Goal: Information Seeking & Learning: Learn about a topic

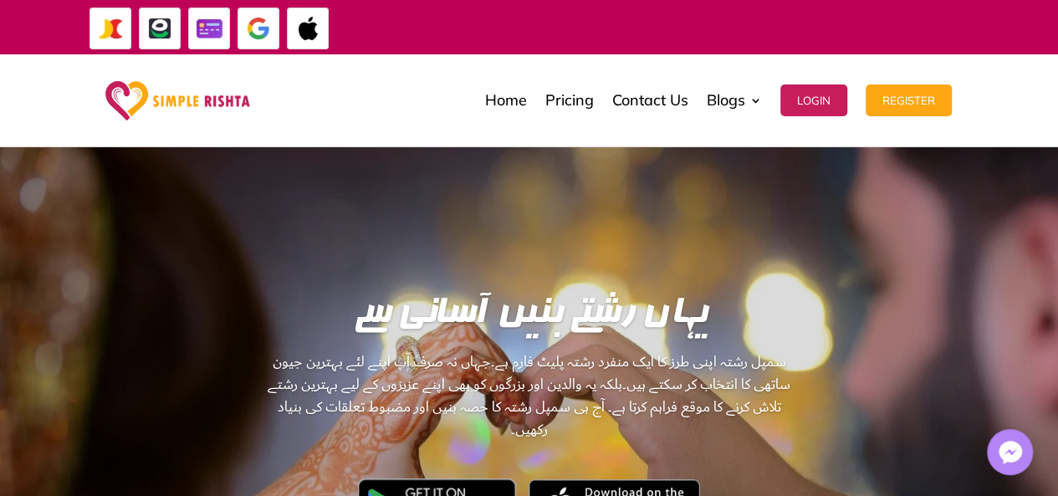
click at [159, 36] on img at bounding box center [160, 29] width 42 height 42
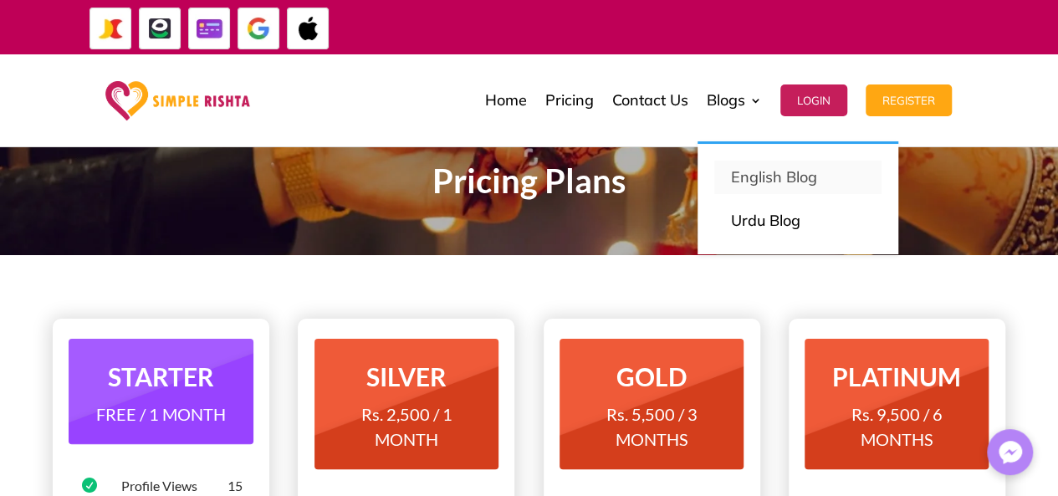
click at [761, 187] on p "English Blog" at bounding box center [798, 177] width 134 height 23
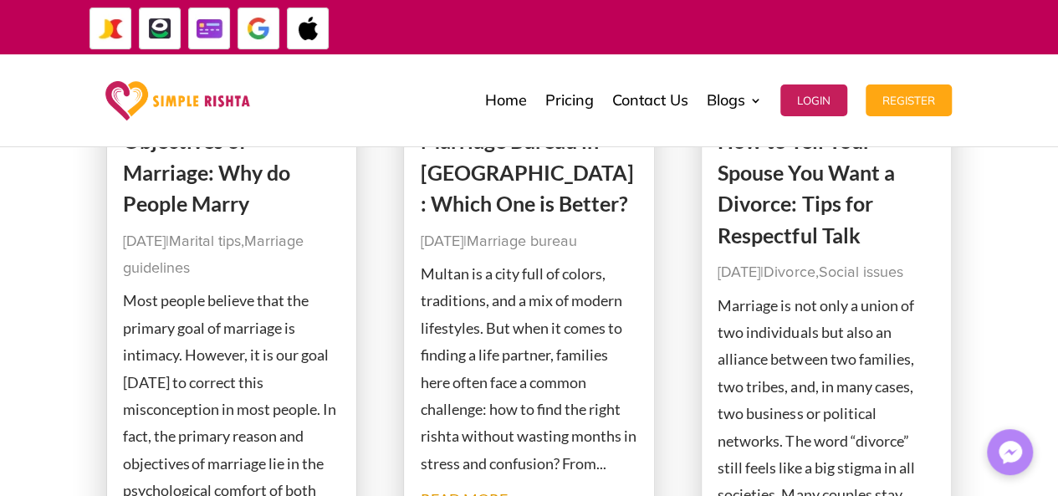
scroll to position [251, 0]
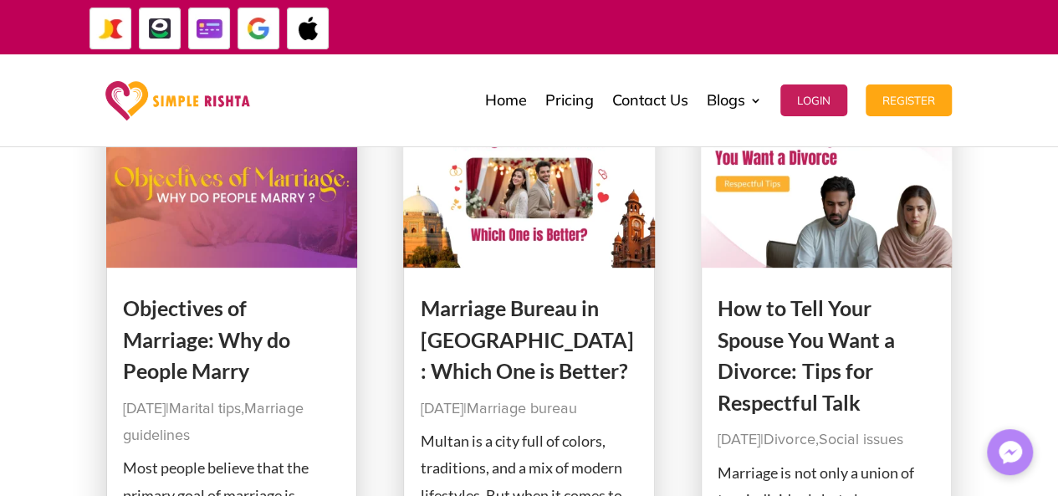
click at [552, 340] on link "Marriage Bureau in [GEOGRAPHIC_DATA]: Which One is Better?" at bounding box center [526, 339] width 213 height 88
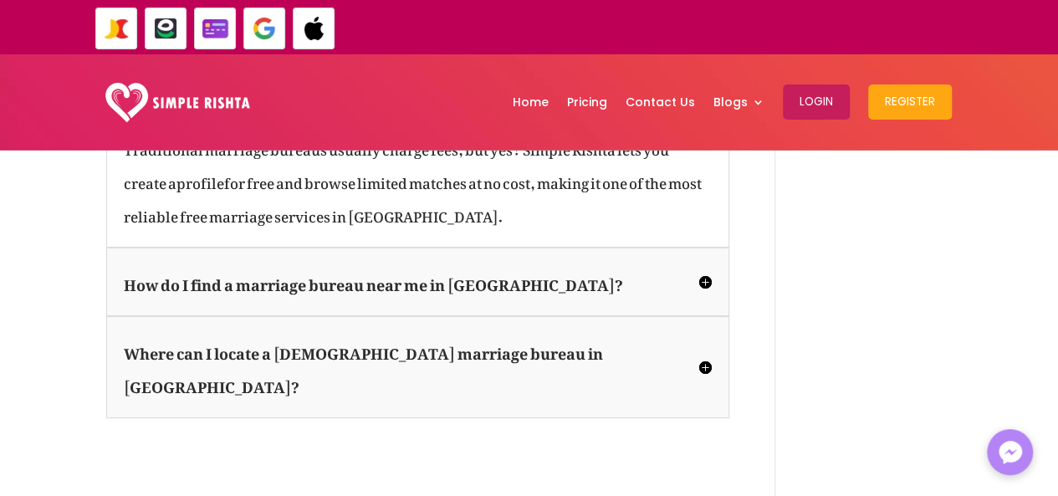
scroll to position [3263, 0]
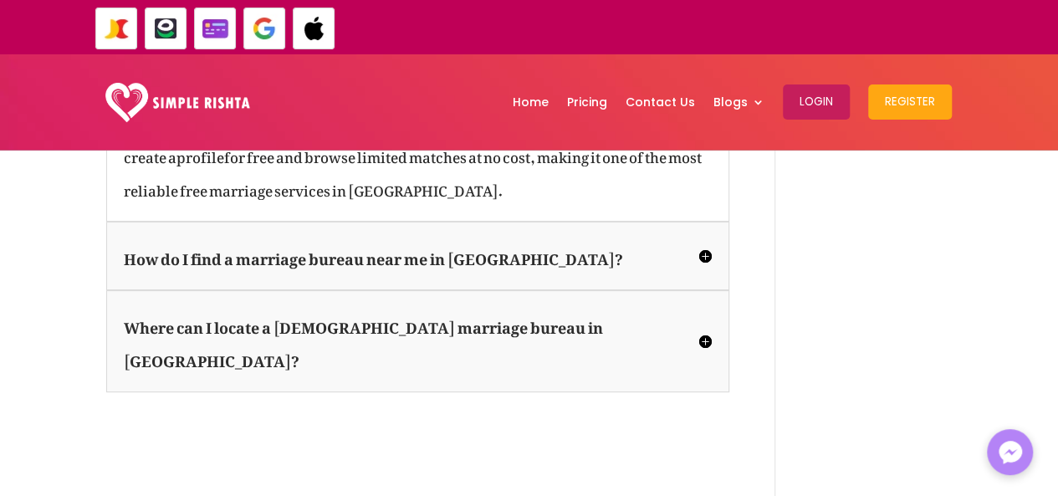
click at [704, 308] on h5 "Where can I locate a female marriage bureau in Multan?" at bounding box center [418, 341] width 588 height 67
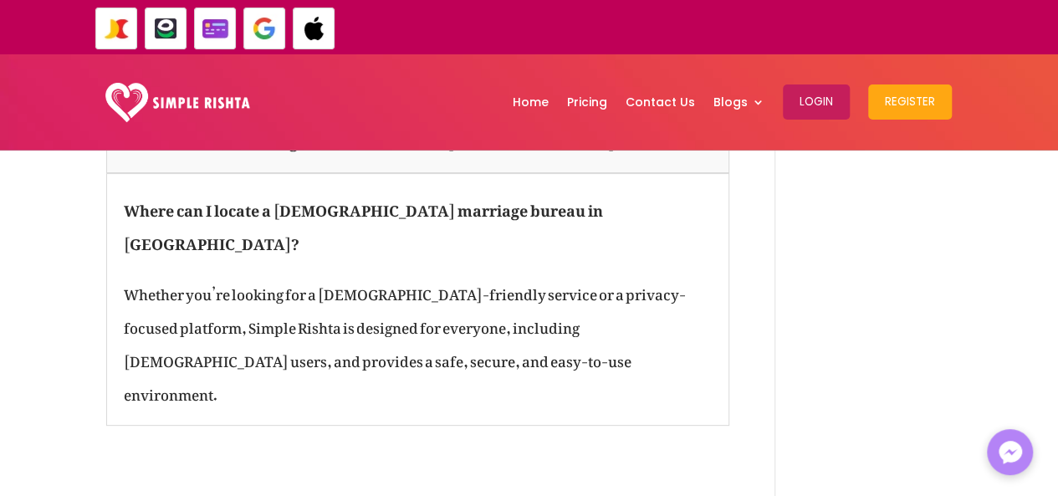
scroll to position [3179, 0]
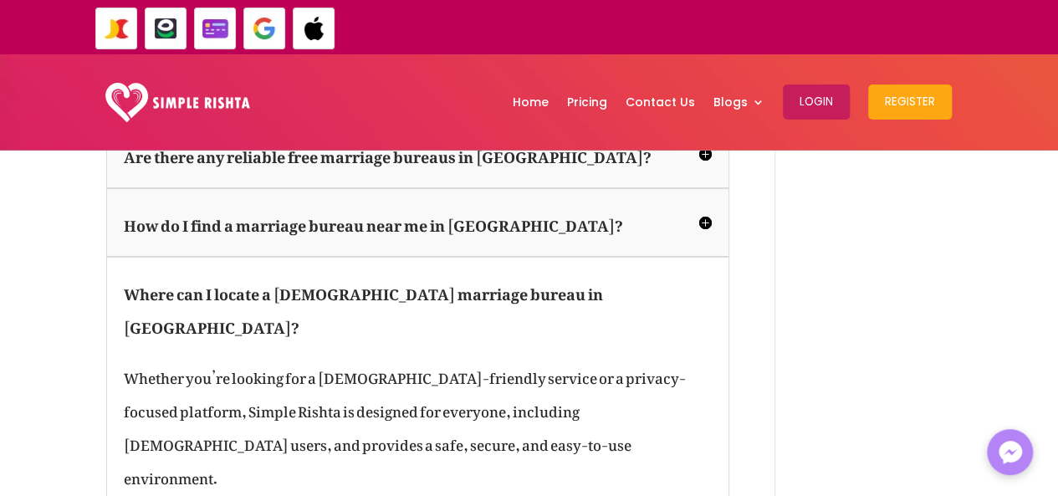
click at [704, 206] on h5 "How do I find a marriage bureau near me in Multan?" at bounding box center [418, 222] width 588 height 33
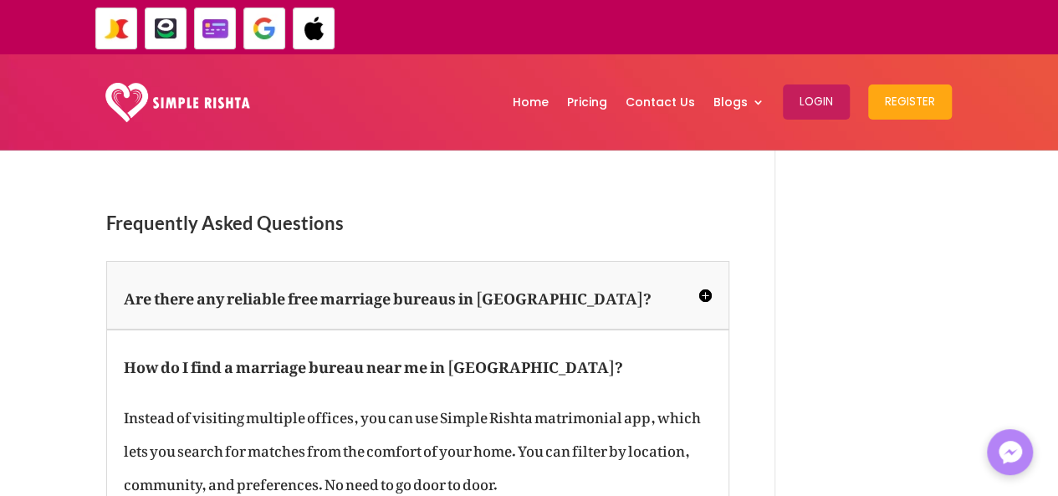
scroll to position [3012, 0]
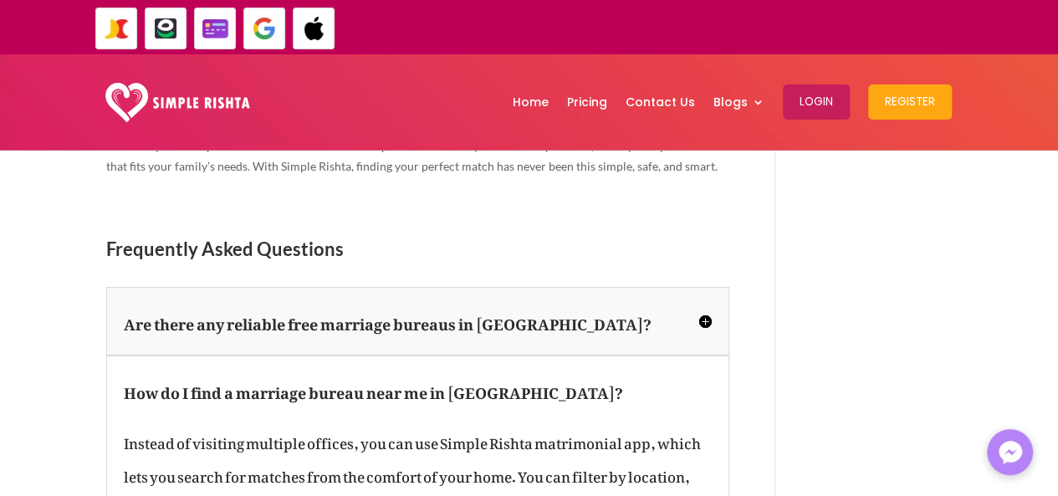
click at [704, 305] on h5 "Are there any reliable free marriage bureaus in Multan?" at bounding box center [418, 321] width 588 height 33
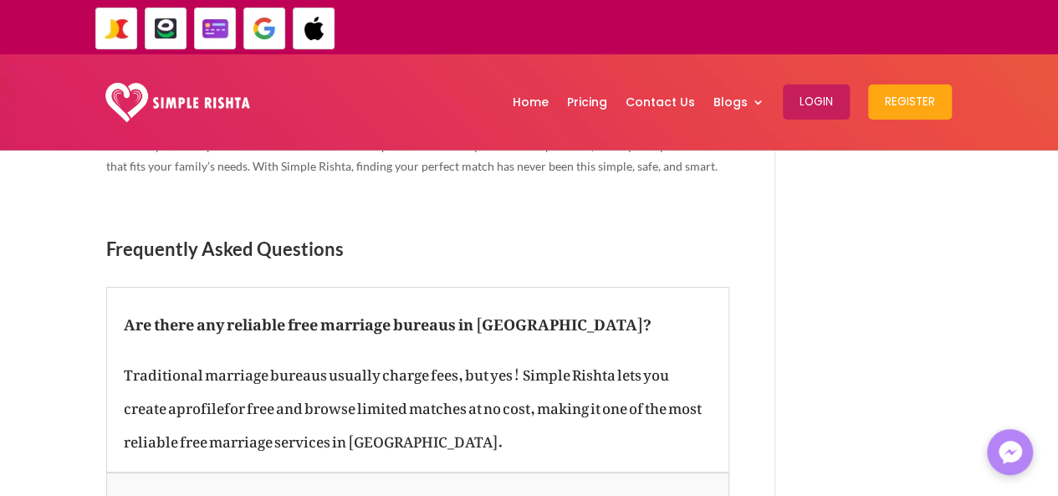
click at [694, 305] on h5 "Are there any reliable free marriage bureaus in Multan?" at bounding box center [418, 321] width 588 height 33
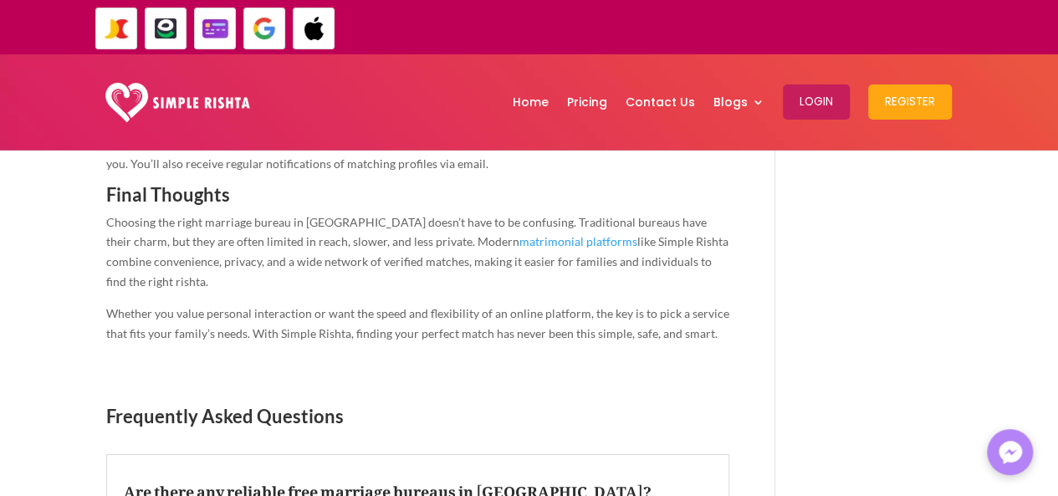
scroll to position [2426, 0]
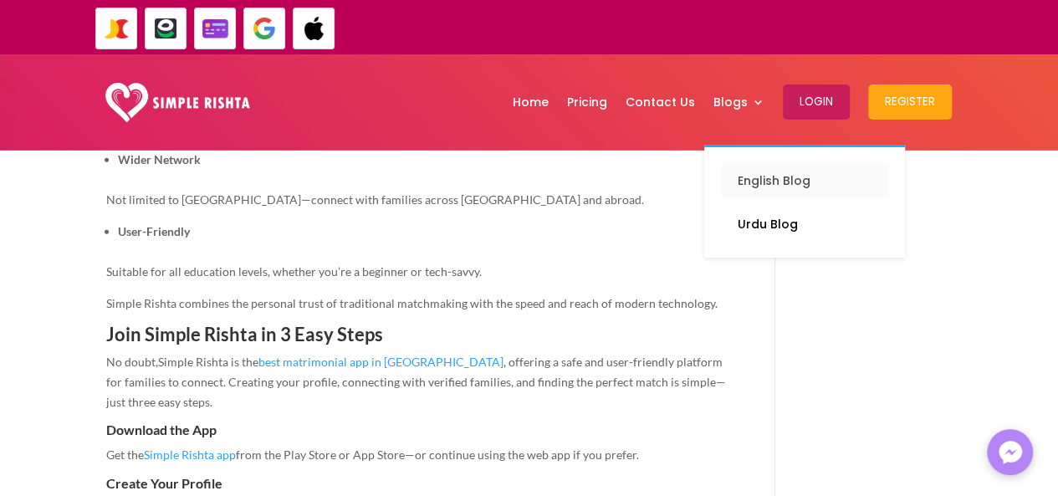
click at [761, 185] on p "English Blog" at bounding box center [805, 180] width 134 height 23
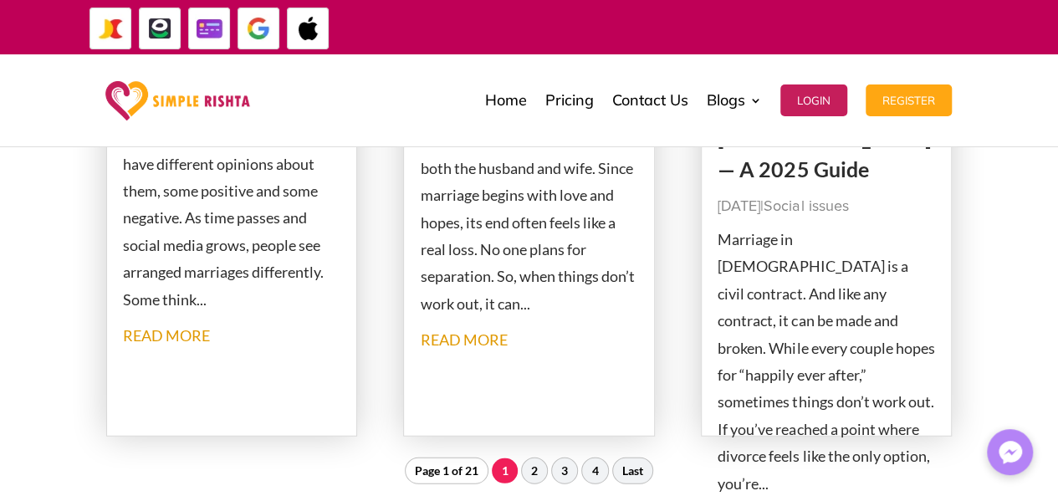
scroll to position [2175, 0]
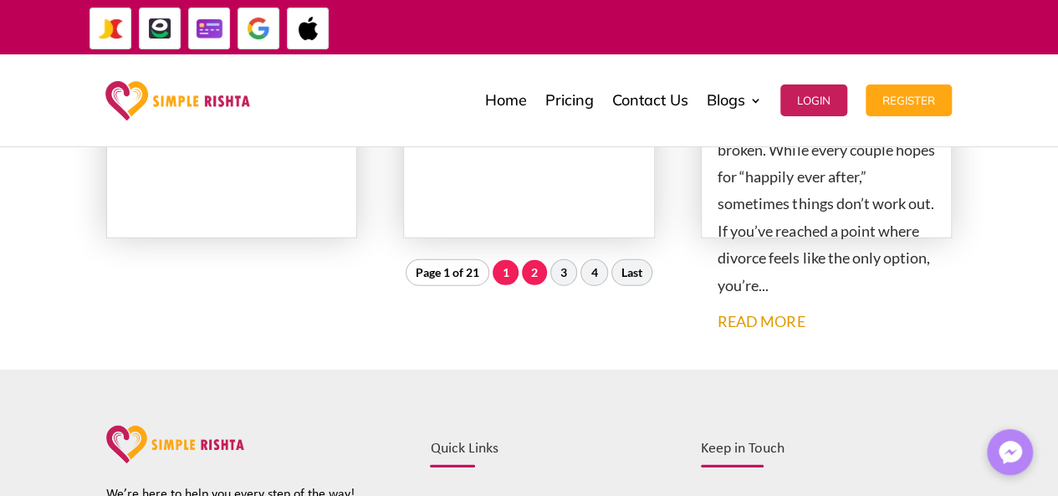
click at [539, 274] on link "2" at bounding box center [534, 272] width 25 height 25
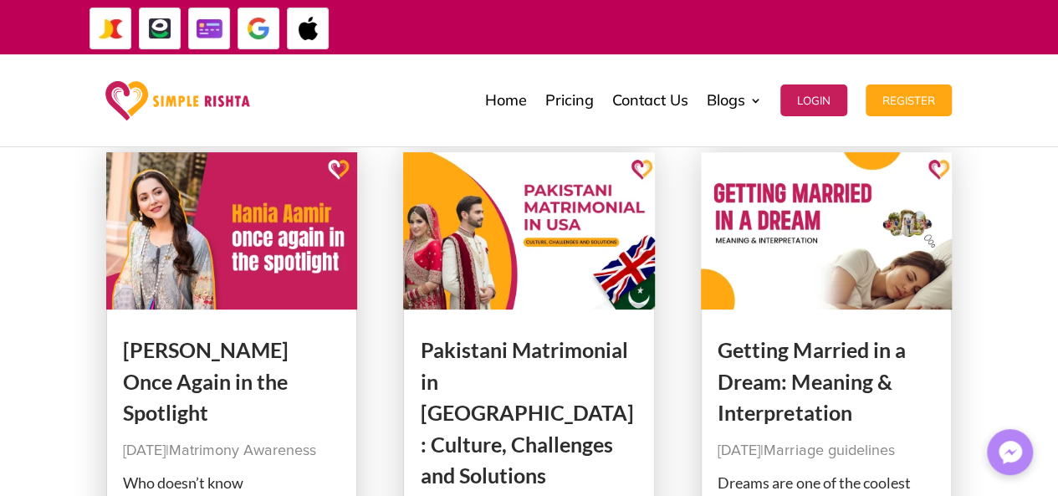
scroll to position [236, 0]
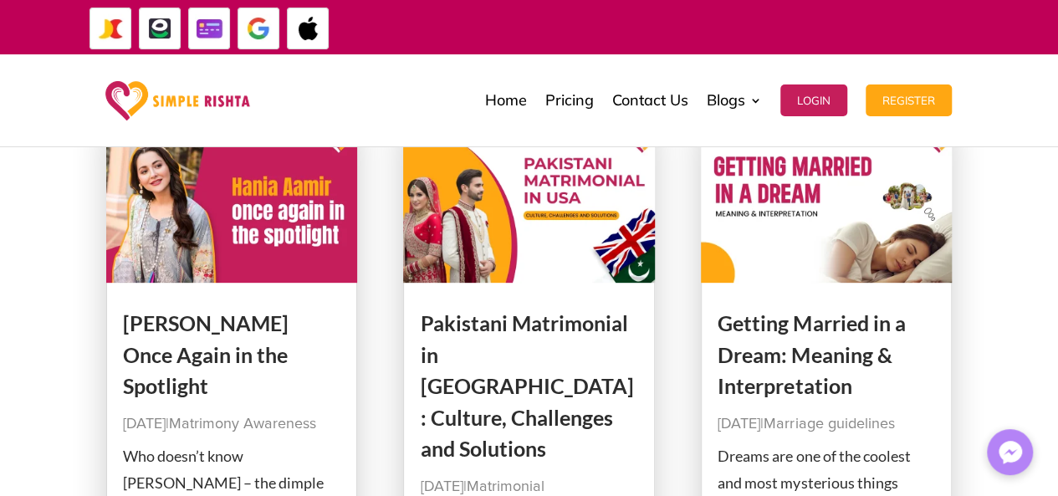
click at [463, 317] on link "Pakistani Matrimonial in [GEOGRAPHIC_DATA]: Culture, Challenges and Solutions" at bounding box center [526, 385] width 213 height 151
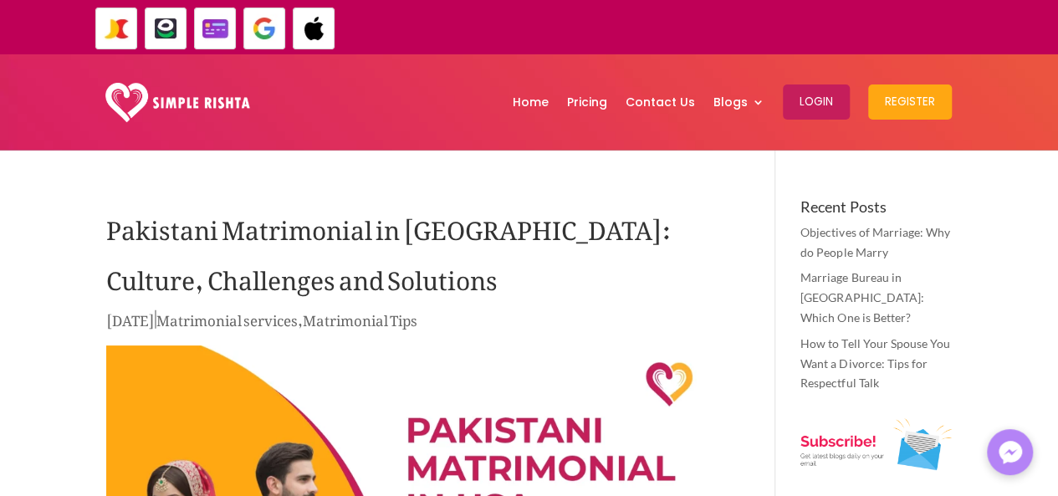
click at [296, 227] on h1 "Pakistani Matrimonial in [GEOGRAPHIC_DATA]: Culture, Challenges and Solutions" at bounding box center [417, 253] width 623 height 109
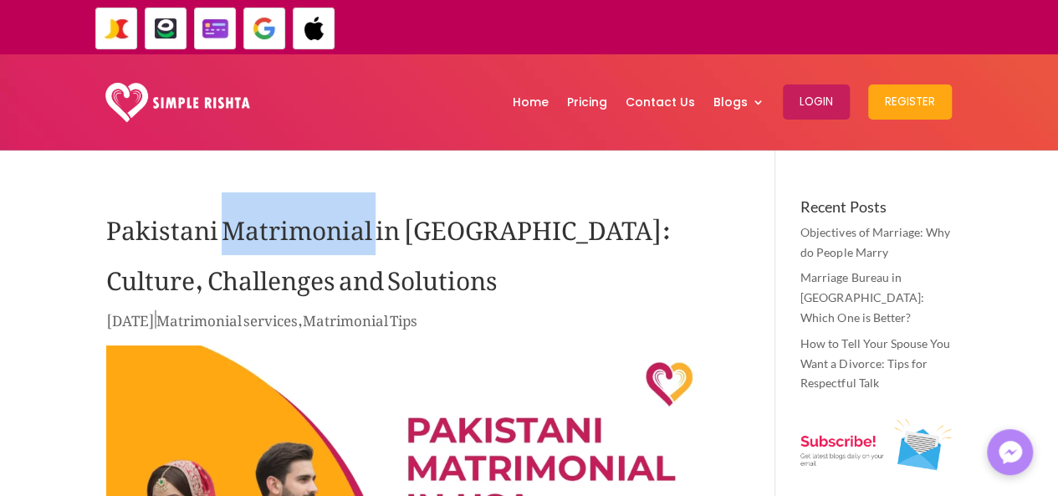
click at [296, 227] on h1 "Pakistani Matrimonial in [GEOGRAPHIC_DATA]: Culture, Challenges and Solutions" at bounding box center [417, 253] width 623 height 109
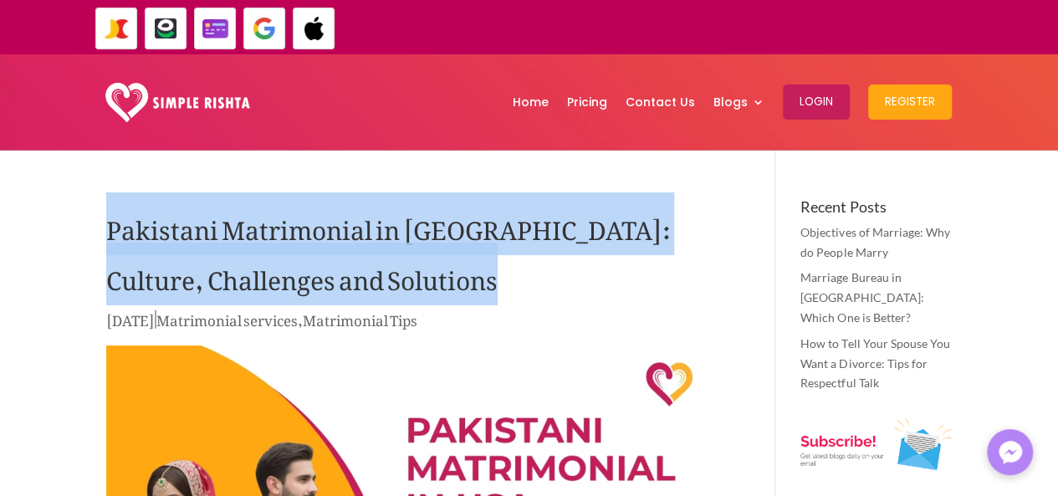
click at [296, 227] on h1 "Pakistani Matrimonial in [GEOGRAPHIC_DATA]: Culture, Challenges and Solutions" at bounding box center [417, 253] width 623 height 109
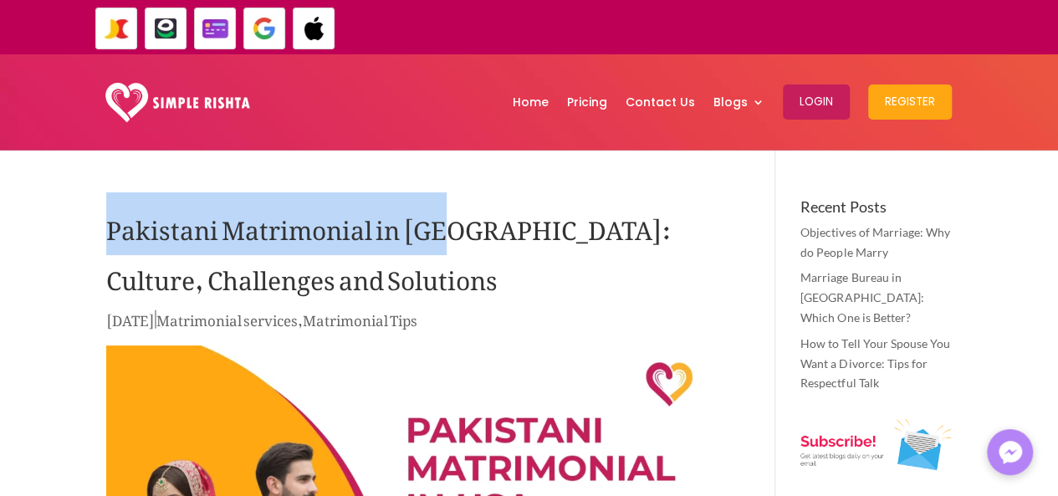
drag, startPoint x: 109, startPoint y: 228, endPoint x: 441, endPoint y: 218, distance: 332.3
click at [441, 218] on h1 "Pakistani Matrimonial in USA: Culture, Challenges and Solutions" at bounding box center [417, 253] width 623 height 109
copy h1 "Pakistani Matrimonial in USA"
click at [537, 98] on link "Home" at bounding box center [531, 102] width 36 height 87
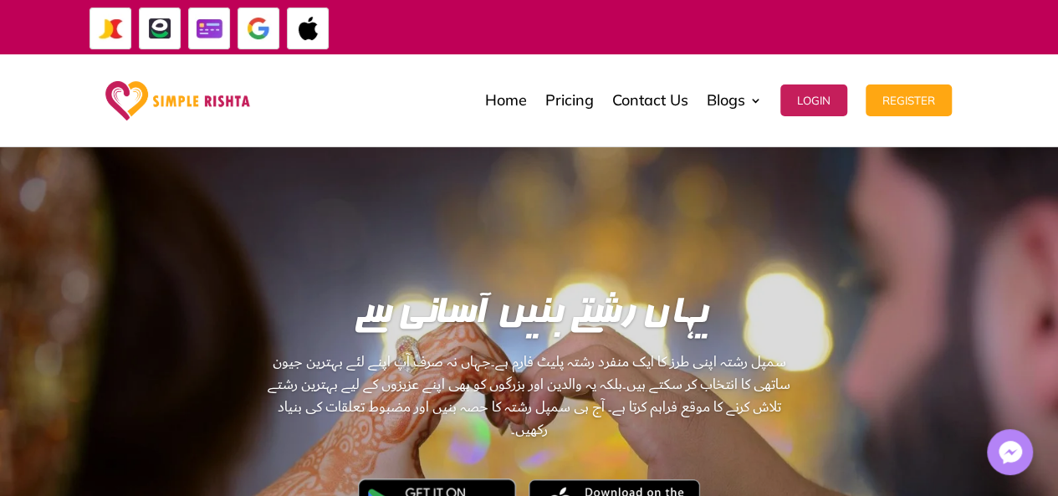
click at [397, 121] on div "Home Pricing Contact Us Blogs English Blog Urdu Blog Login Register Home Pricin…" at bounding box center [613, 101] width 677 height 84
